Goal: Information Seeking & Learning: Learn about a topic

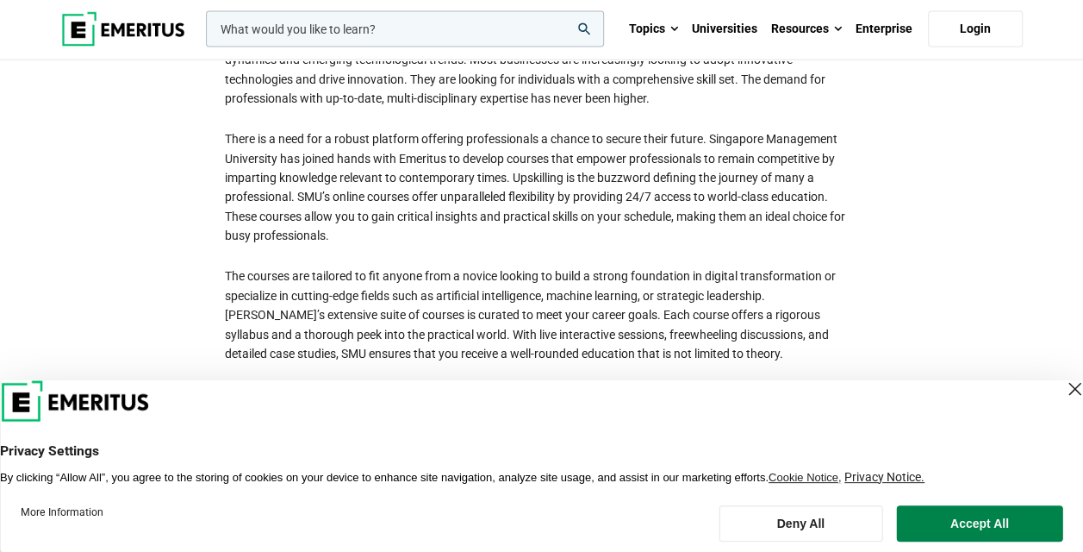
scroll to position [2020, 0]
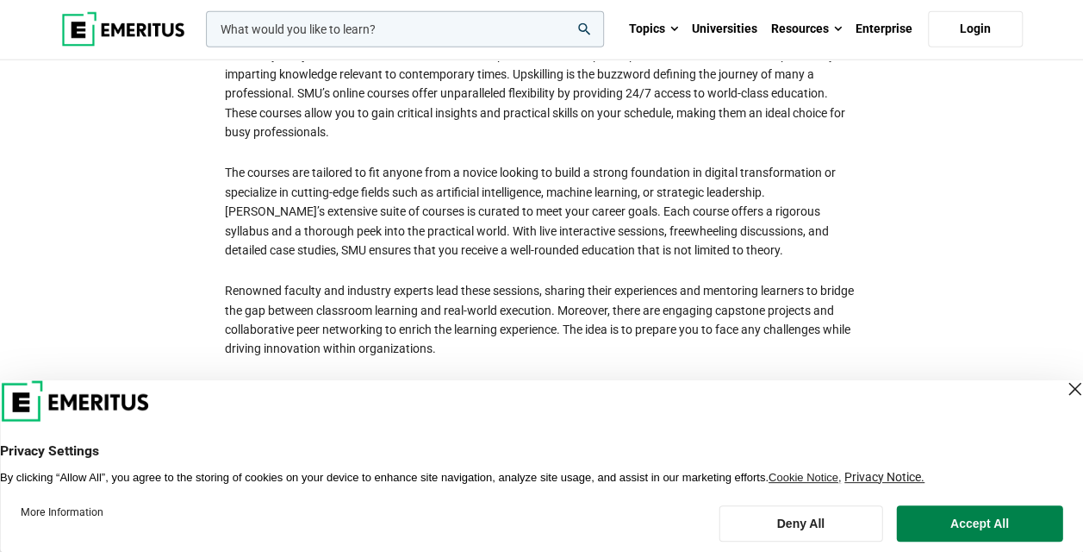
click at [1063, 381] on div "Close Layer" at bounding box center [1075, 389] width 24 height 24
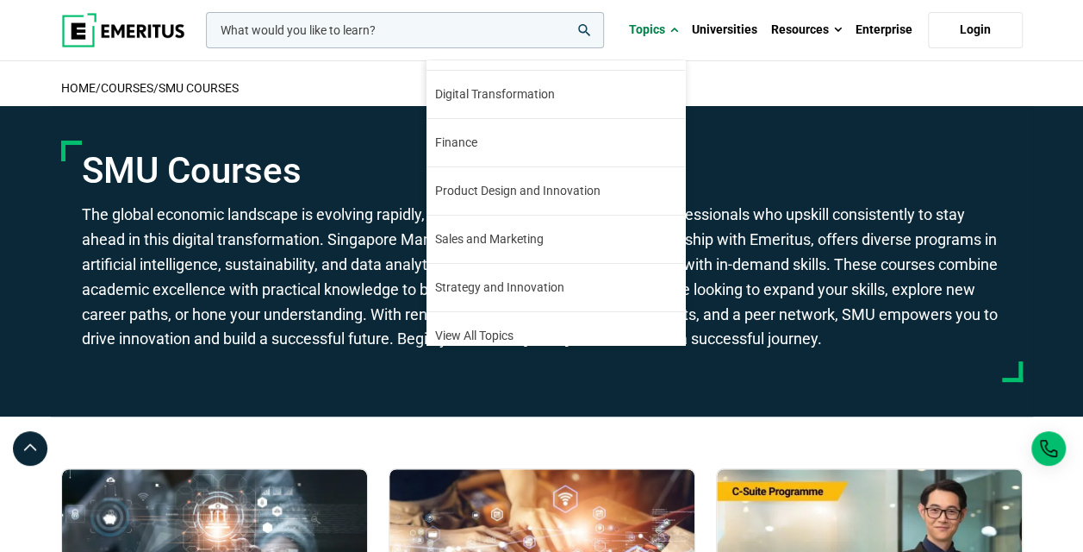
scroll to position [195, 0]
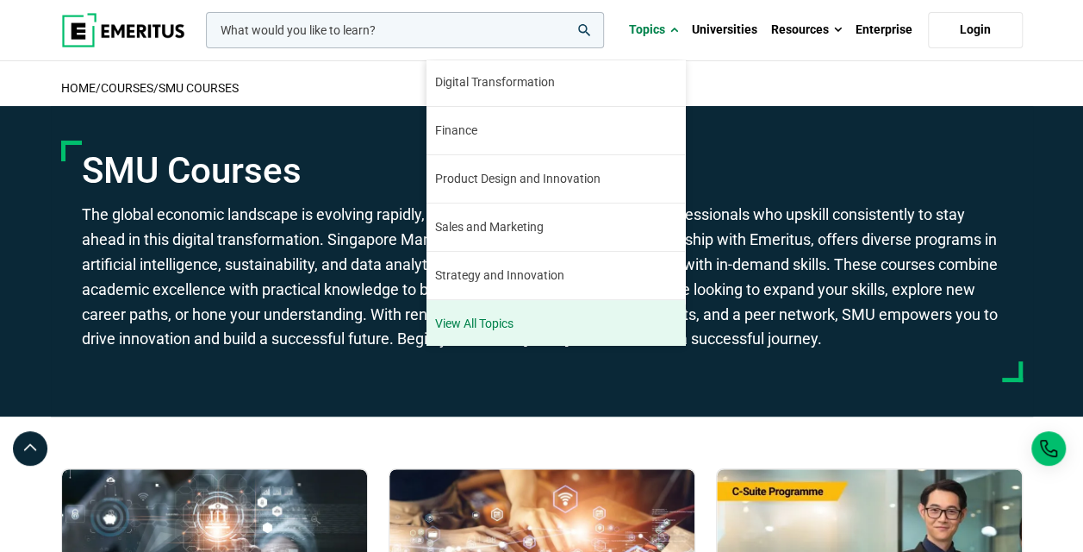
click at [546, 326] on link "View All Topics" at bounding box center [556, 323] width 259 height 47
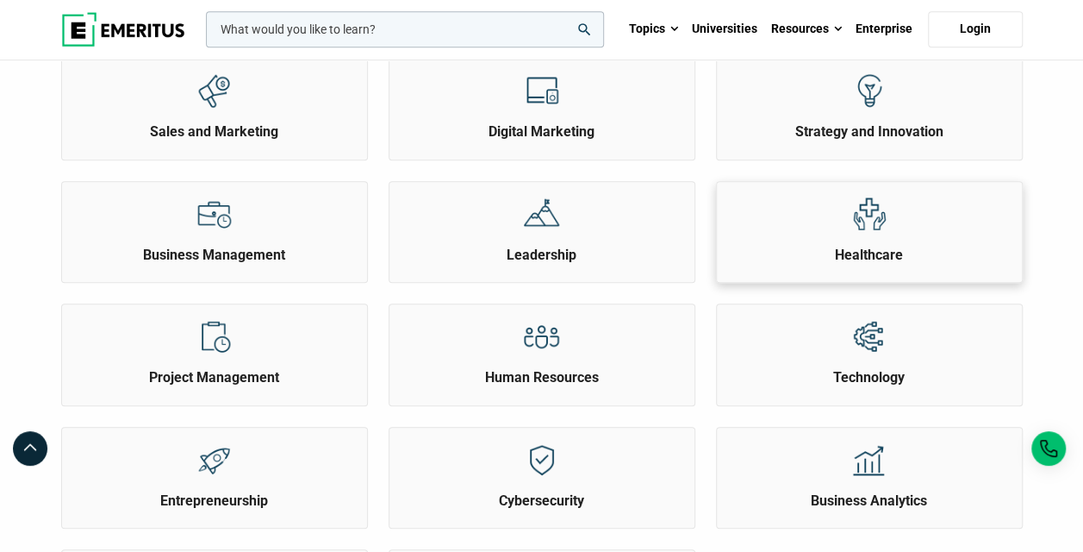
scroll to position [517, 0]
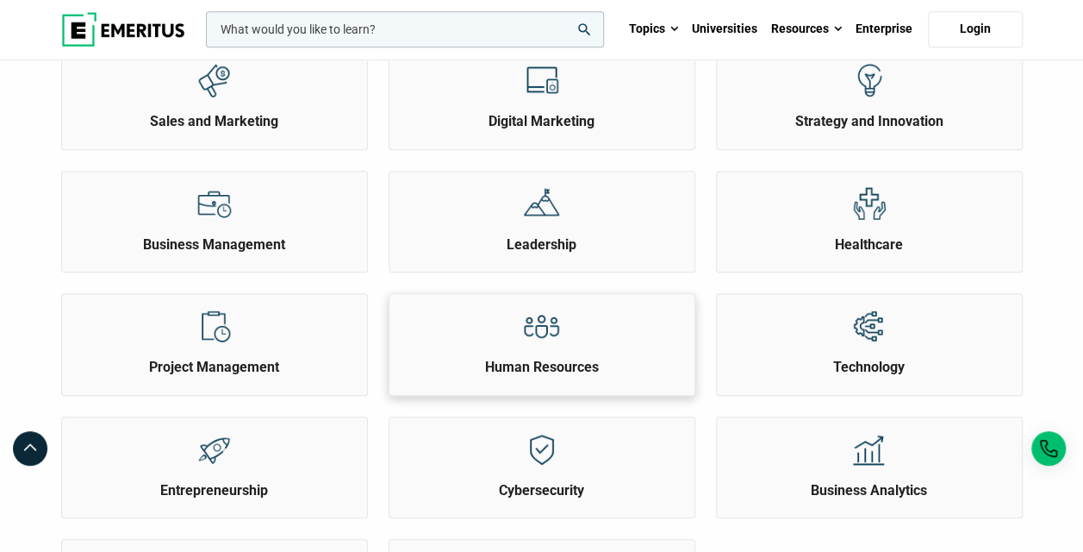
click at [562, 368] on h2 "Human Resources" at bounding box center [542, 367] width 296 height 19
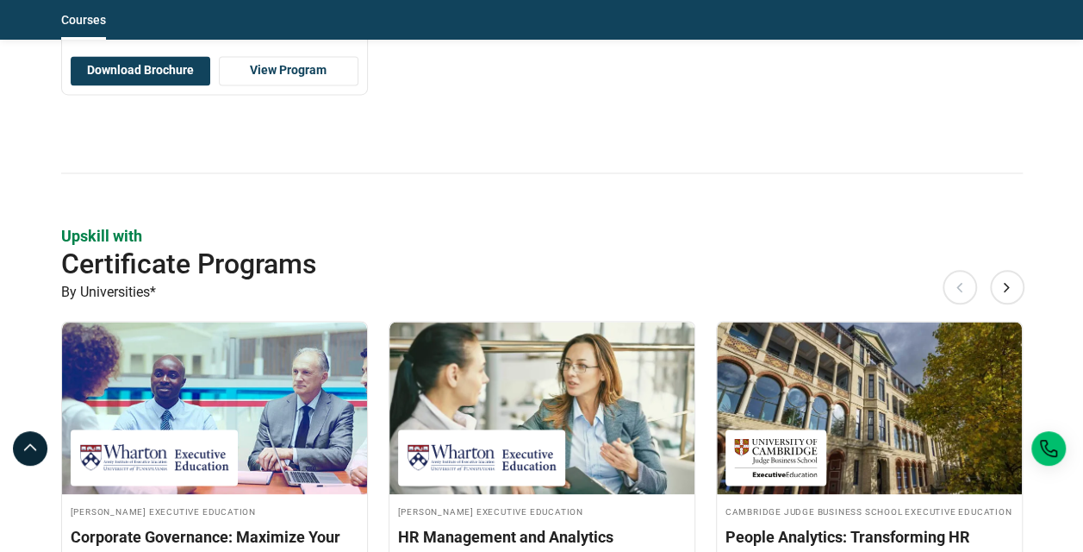
scroll to position [1379, 0]
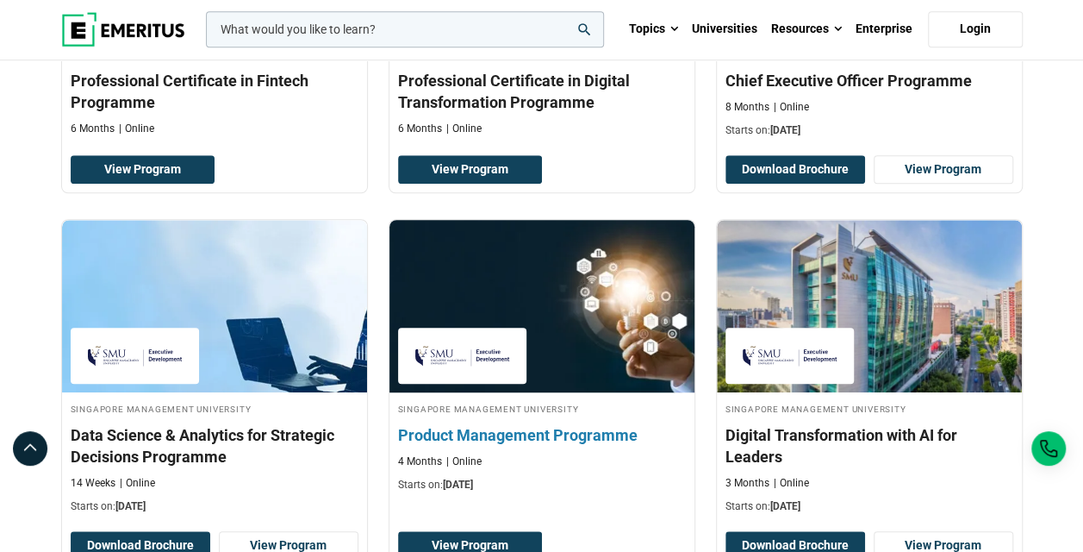
scroll to position [862, 0]
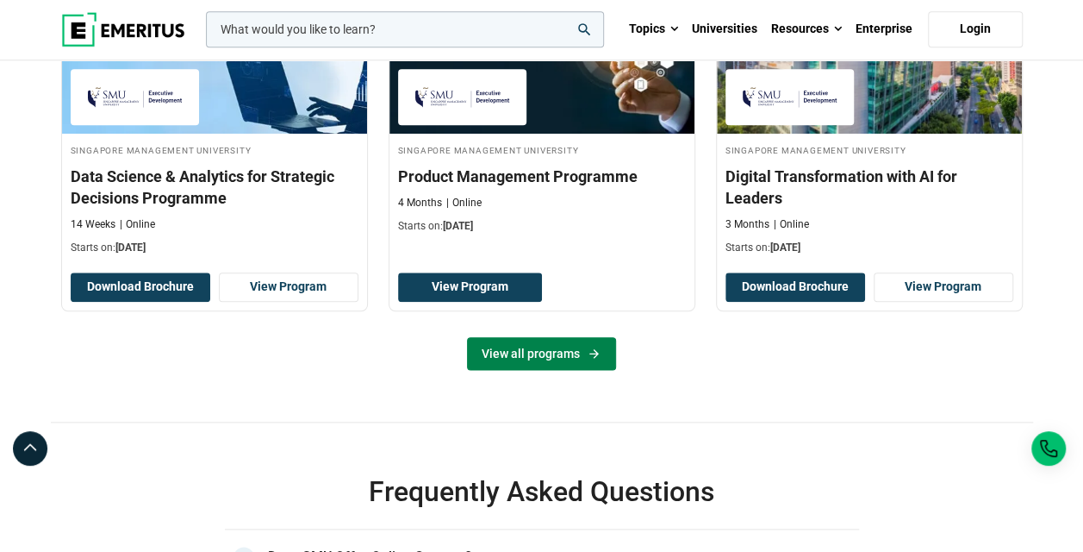
click at [552, 359] on link "View all programs" at bounding box center [541, 353] width 149 height 33
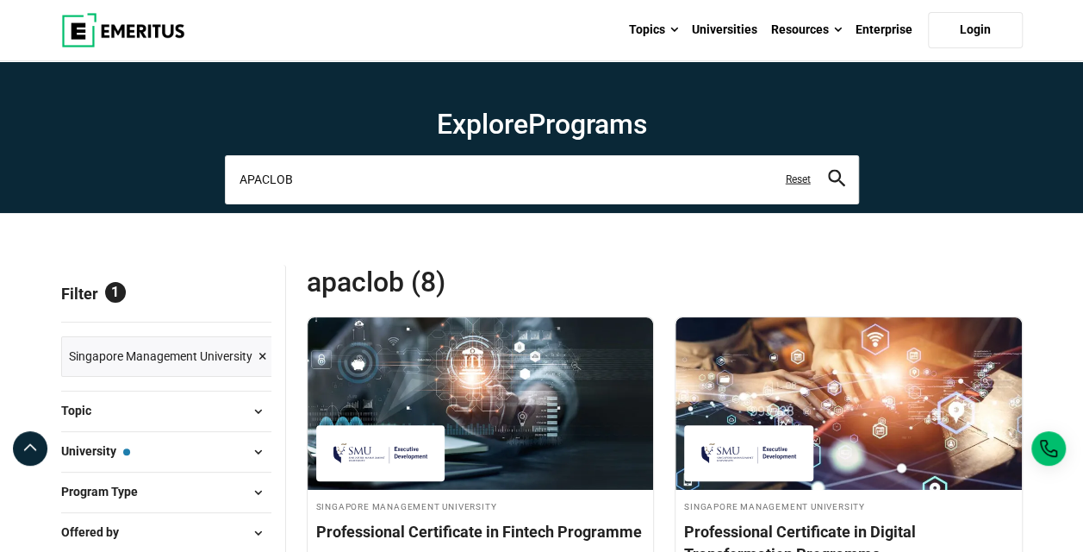
click at [615, 184] on input "APACLOB" at bounding box center [542, 179] width 634 height 48
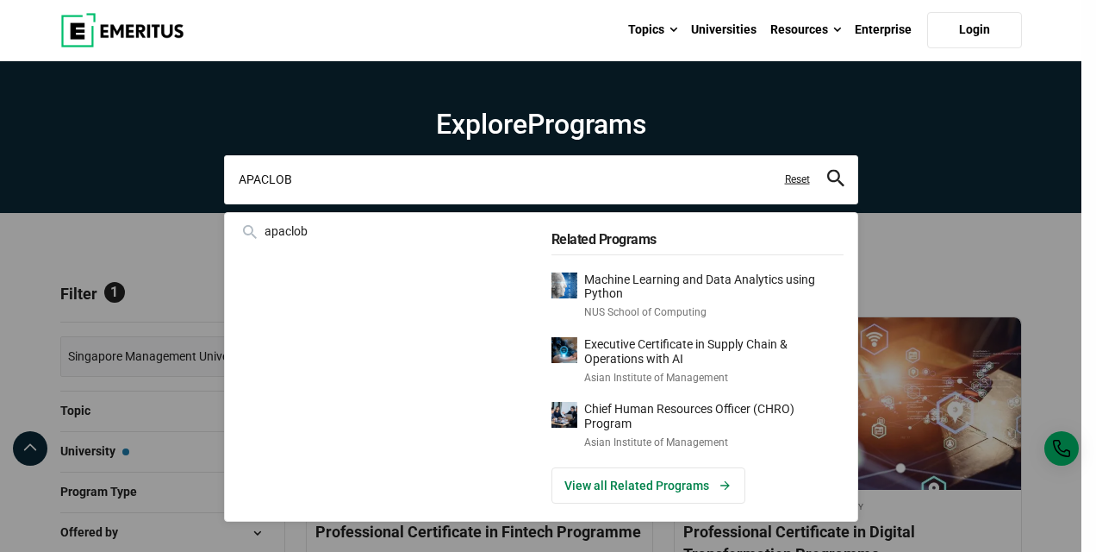
drag, startPoint x: 354, startPoint y: 184, endPoint x: 197, endPoint y: 165, distance: 159.0
click at [224, 162] on div "APACLOB apaclob Related Programs Machine Learning and Data Analytics using Pyth…" at bounding box center [541, 179] width 634 height 48
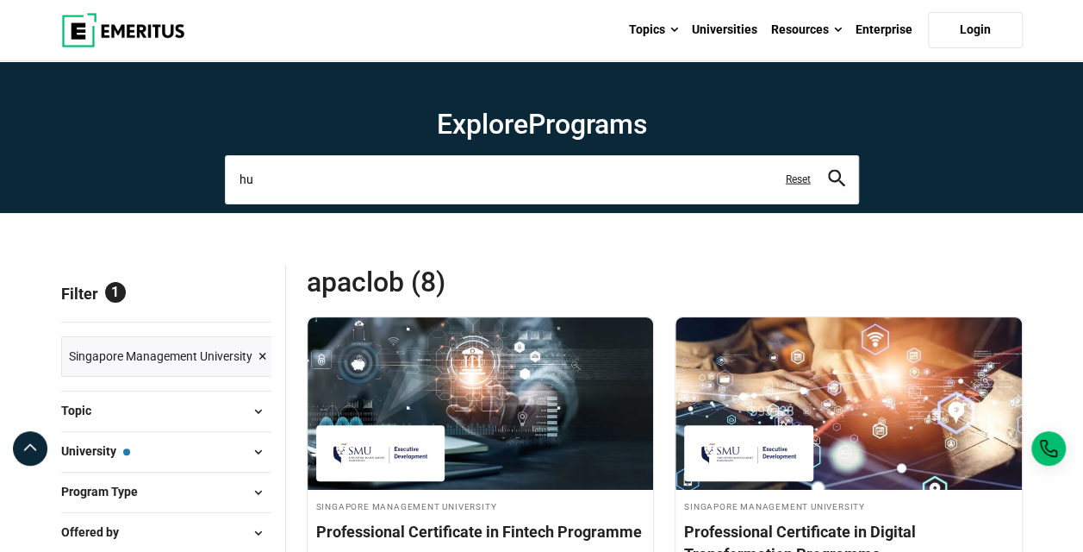
type input "h"
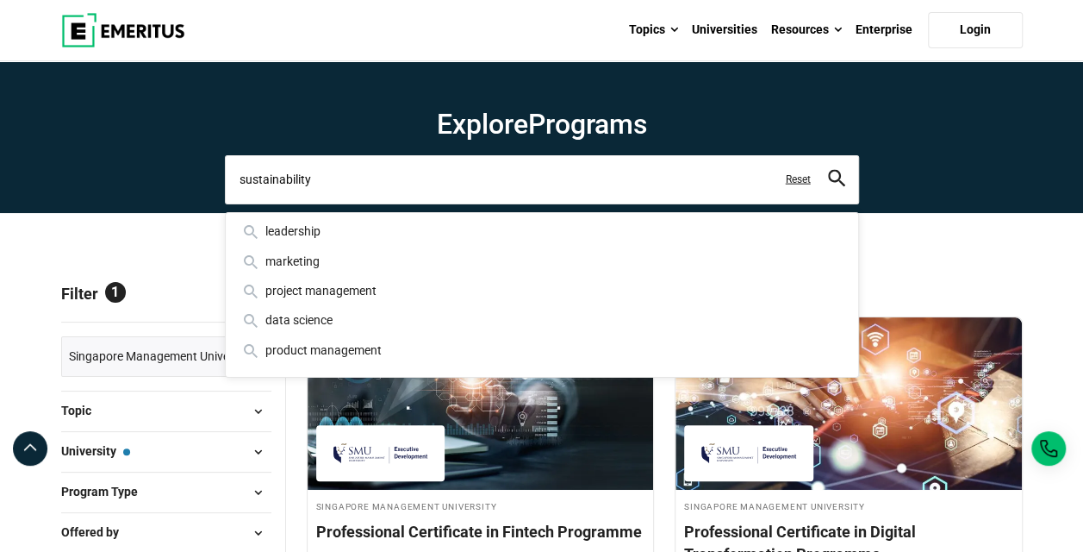
type input "sustainability"
click at [828, 170] on button "search" at bounding box center [836, 180] width 17 height 20
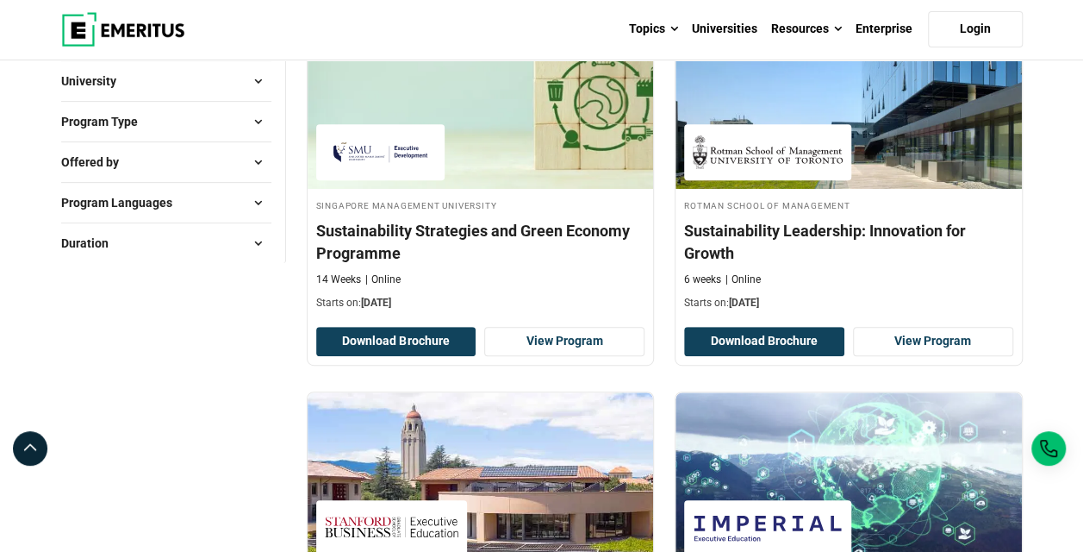
scroll to position [345, 0]
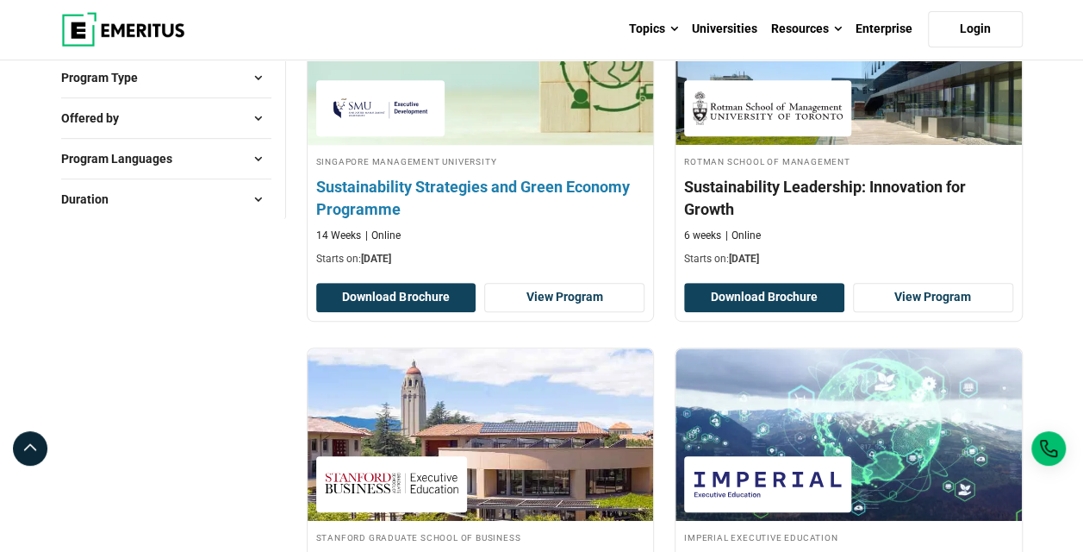
click at [393, 189] on h4 "Sustainability Strategies and Green Economy Programme" at bounding box center [480, 197] width 329 height 43
